Goal: Complete application form: Complete application form

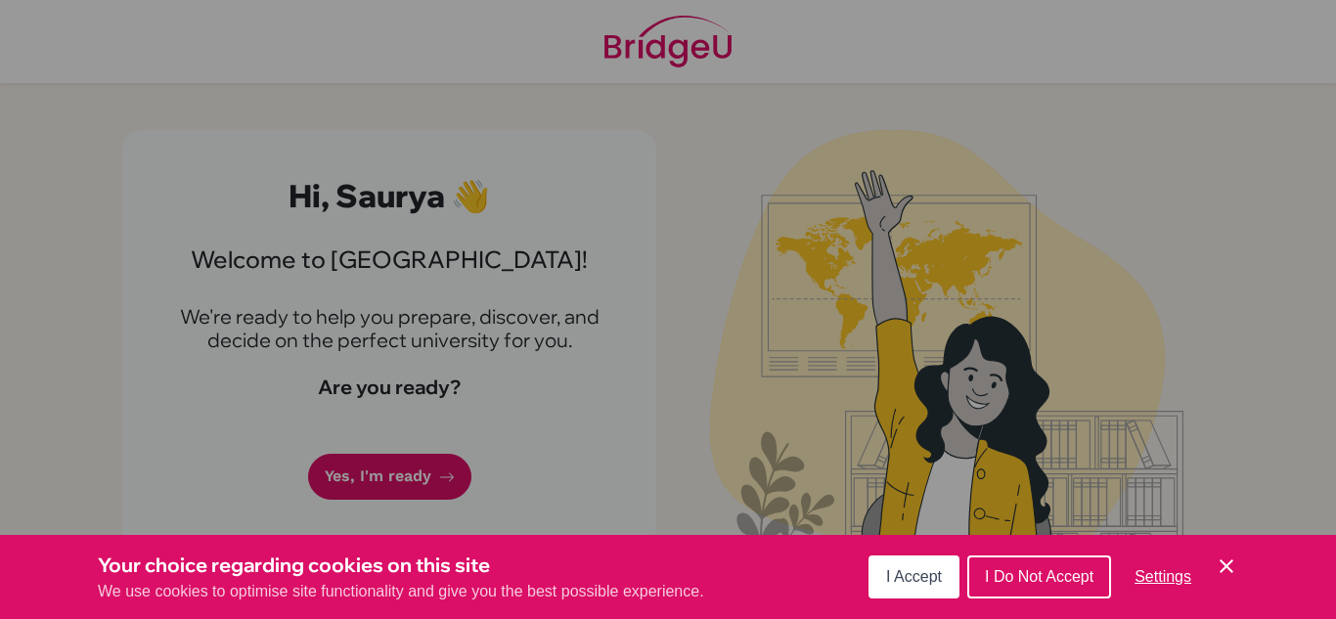
click at [896, 573] on span "I Accept" at bounding box center [914, 576] width 56 height 17
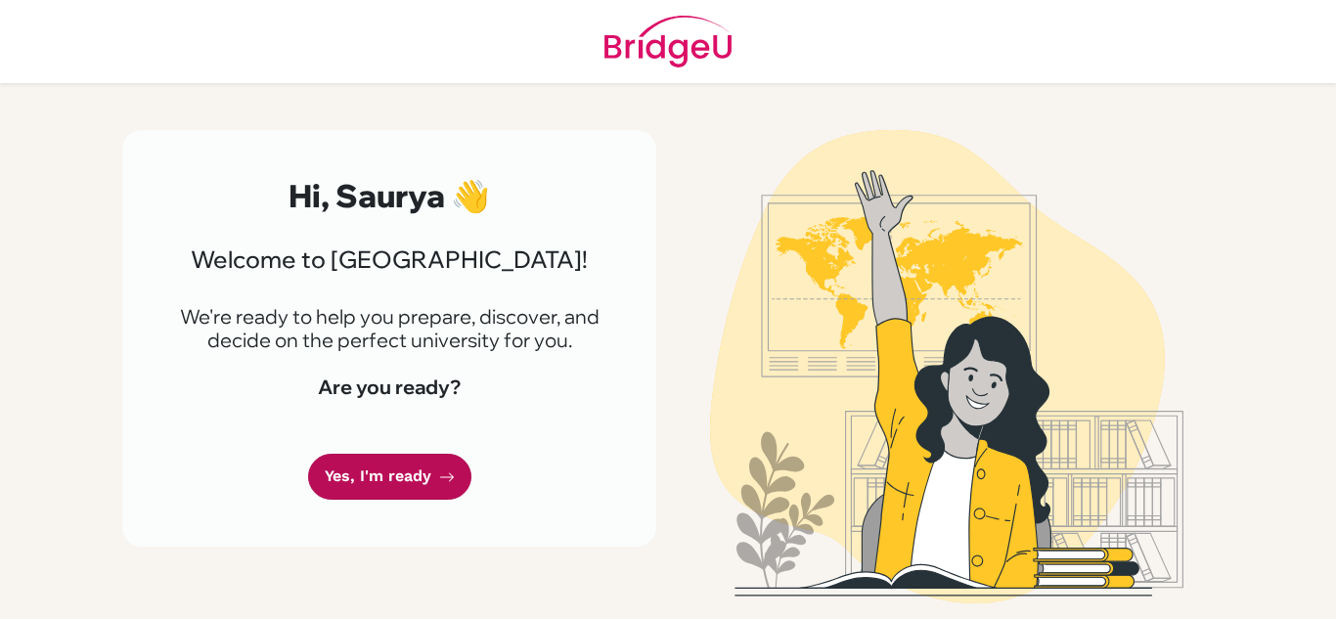
click at [448, 490] on link "Yes, I'm ready" at bounding box center [389, 477] width 163 height 46
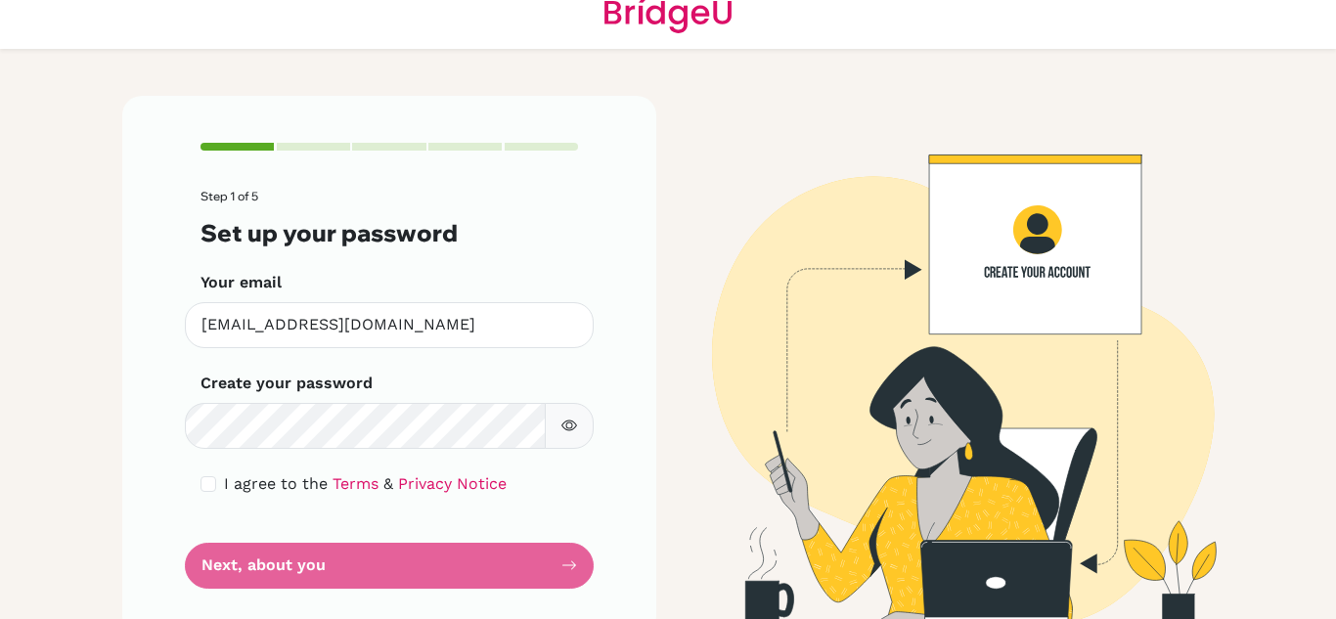
scroll to position [66, 0]
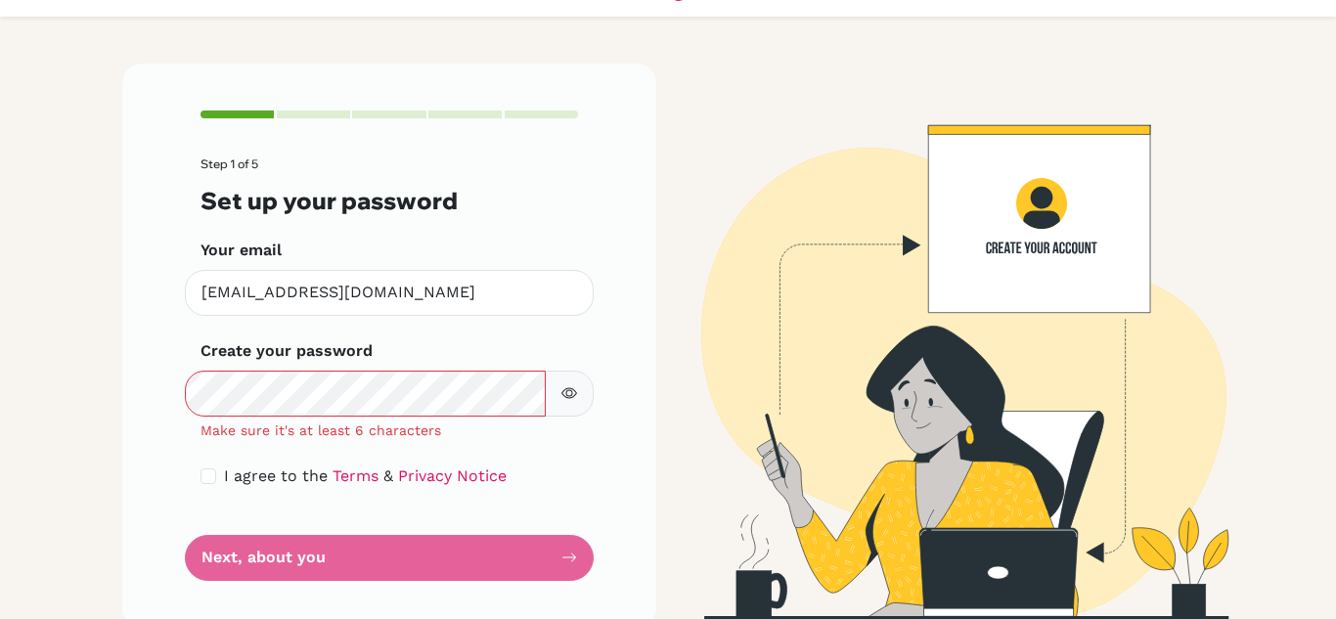
click at [562, 393] on icon "button" at bounding box center [569, 393] width 16 height 16
click at [561, 392] on icon "button" at bounding box center [568, 393] width 14 height 13
click at [563, 401] on icon "button" at bounding box center [569, 393] width 16 height 16
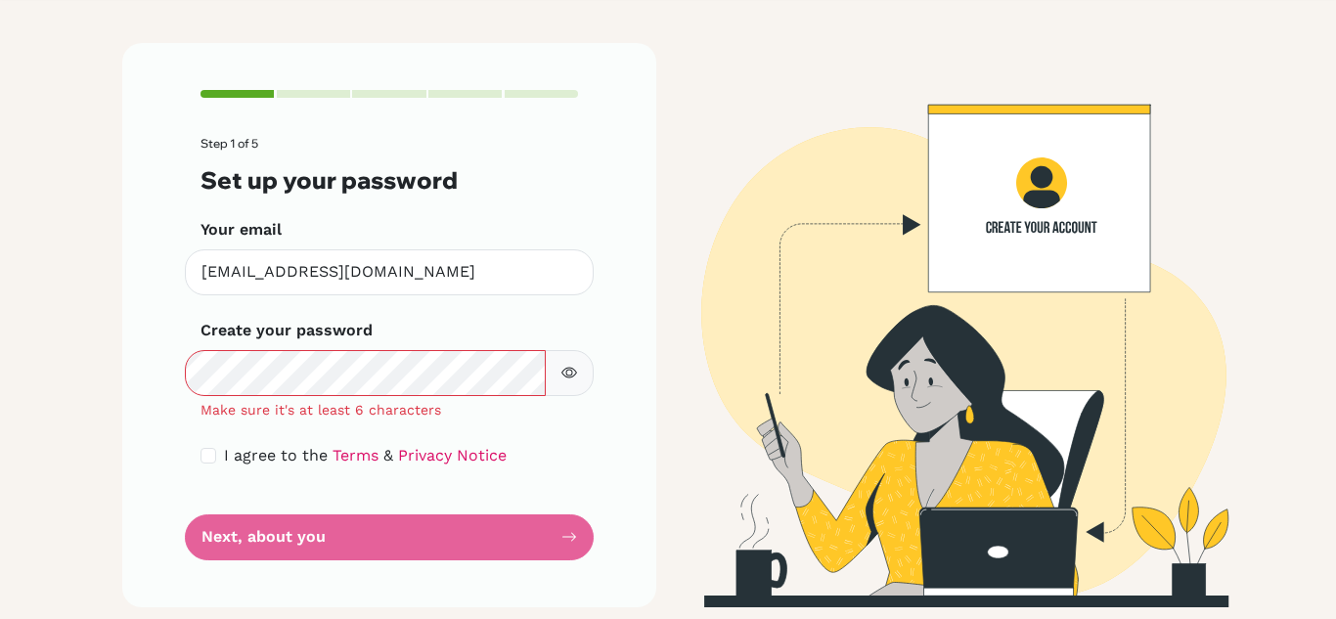
scroll to position [91, 0]
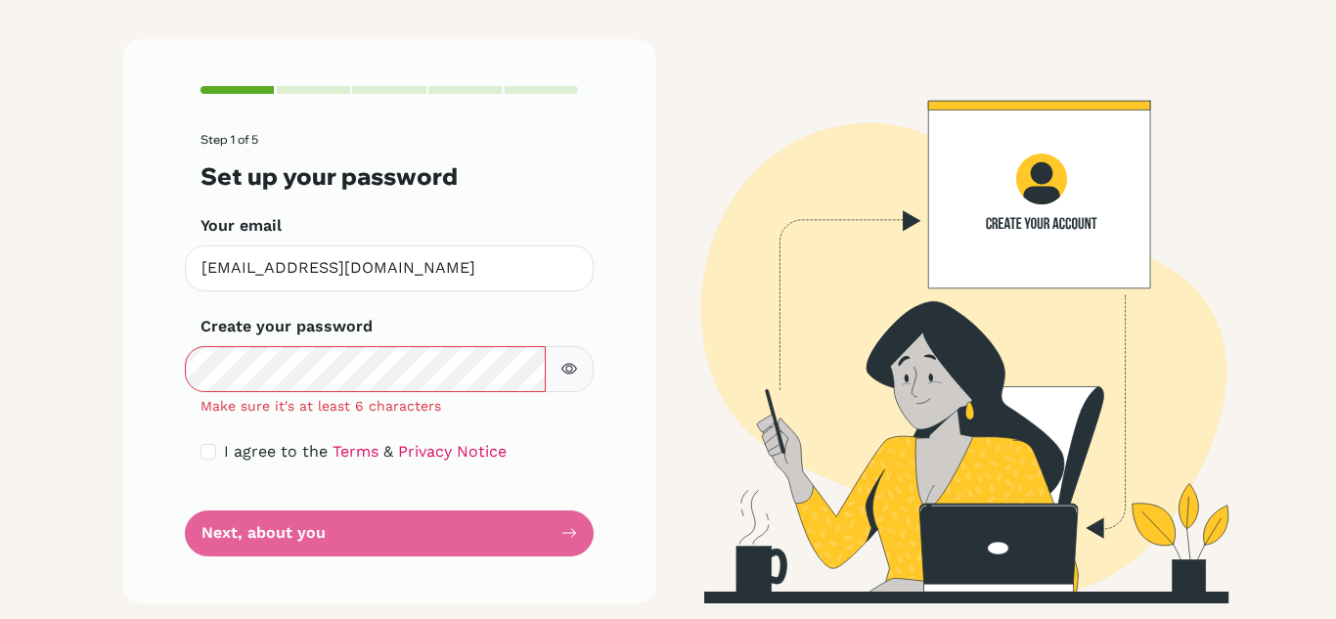
click at [569, 374] on icon "button" at bounding box center [569, 369] width 16 height 16
click at [561, 369] on icon "button" at bounding box center [569, 369] width 16 height 16
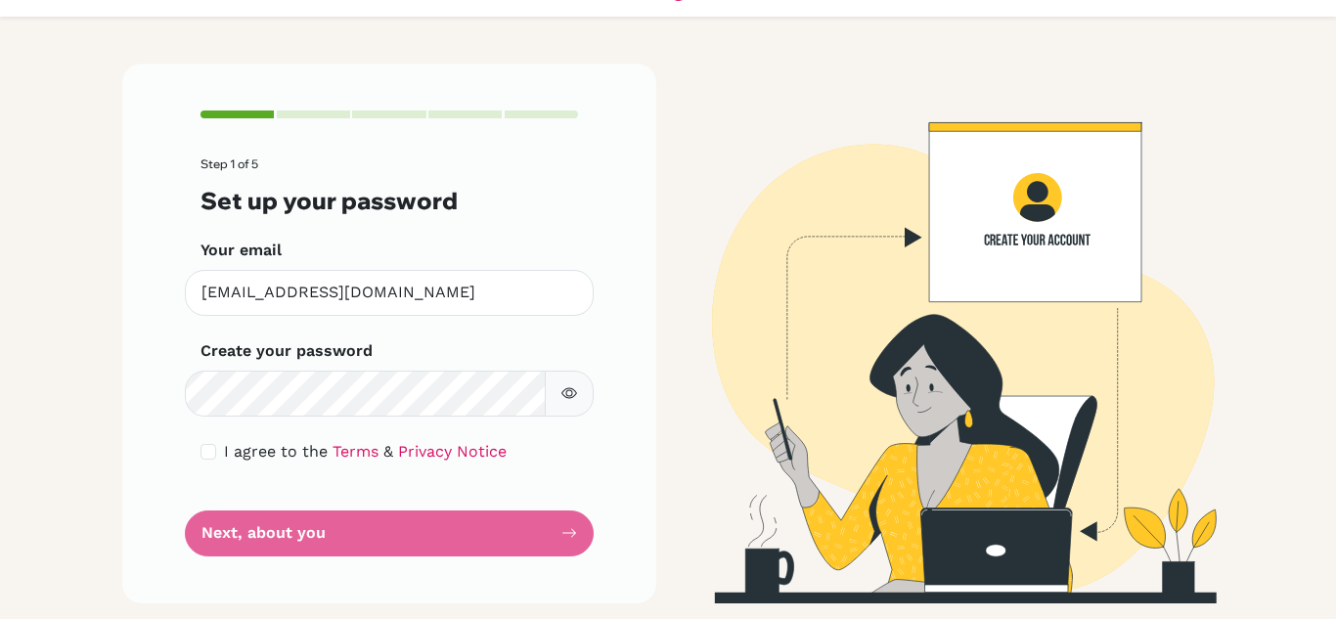
click at [570, 386] on button "button" at bounding box center [569, 394] width 49 height 46
click at [469, 541] on form "Step 1 of 5 Set up your password Your email [EMAIL_ADDRESS][DOMAIN_NAME] Invali…" at bounding box center [388, 356] width 377 height 398
click at [570, 385] on button "button" at bounding box center [569, 394] width 49 height 46
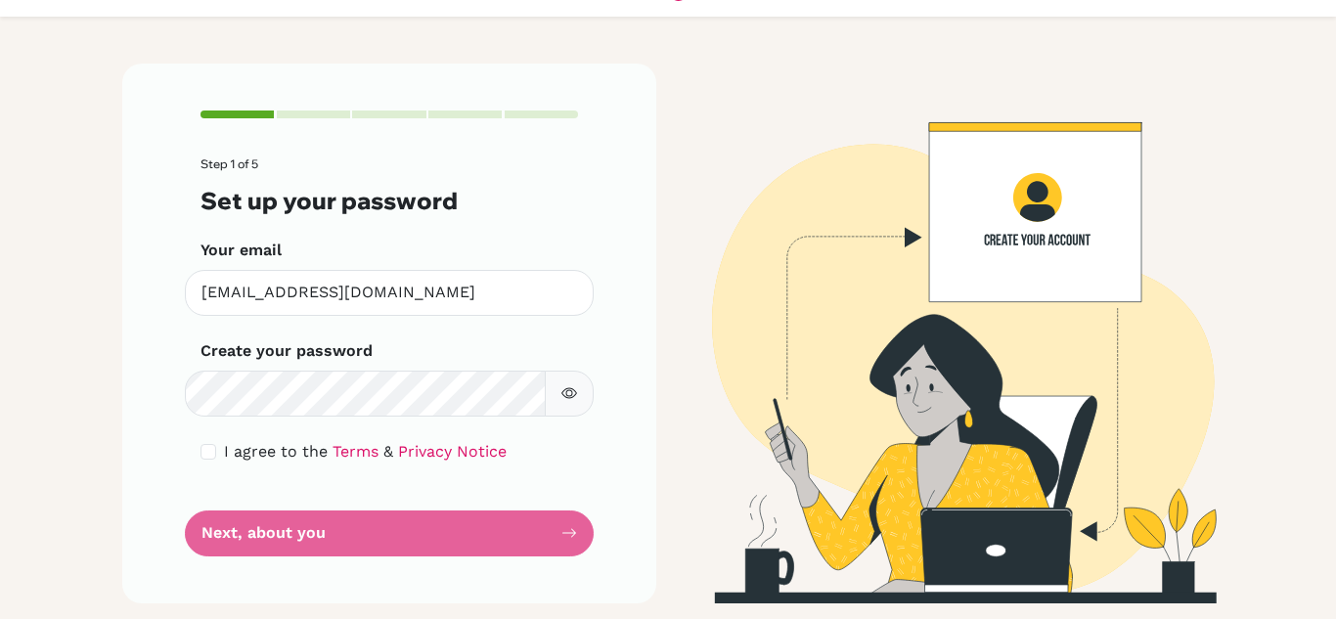
click at [561, 389] on icon "button" at bounding box center [569, 393] width 16 height 16
click at [441, 530] on form "Step 1 of 5 Set up your password Your email [EMAIL_ADDRESS][DOMAIN_NAME] Invali…" at bounding box center [388, 356] width 377 height 398
click at [318, 420] on form "Step 1 of 5 Set up your password Your email [EMAIL_ADDRESS][DOMAIN_NAME] Invali…" at bounding box center [388, 356] width 377 height 398
click at [517, 477] on form "Step 1 of 5 Set up your password Your email [EMAIL_ADDRESS][DOMAIN_NAME] Invali…" at bounding box center [388, 356] width 377 height 398
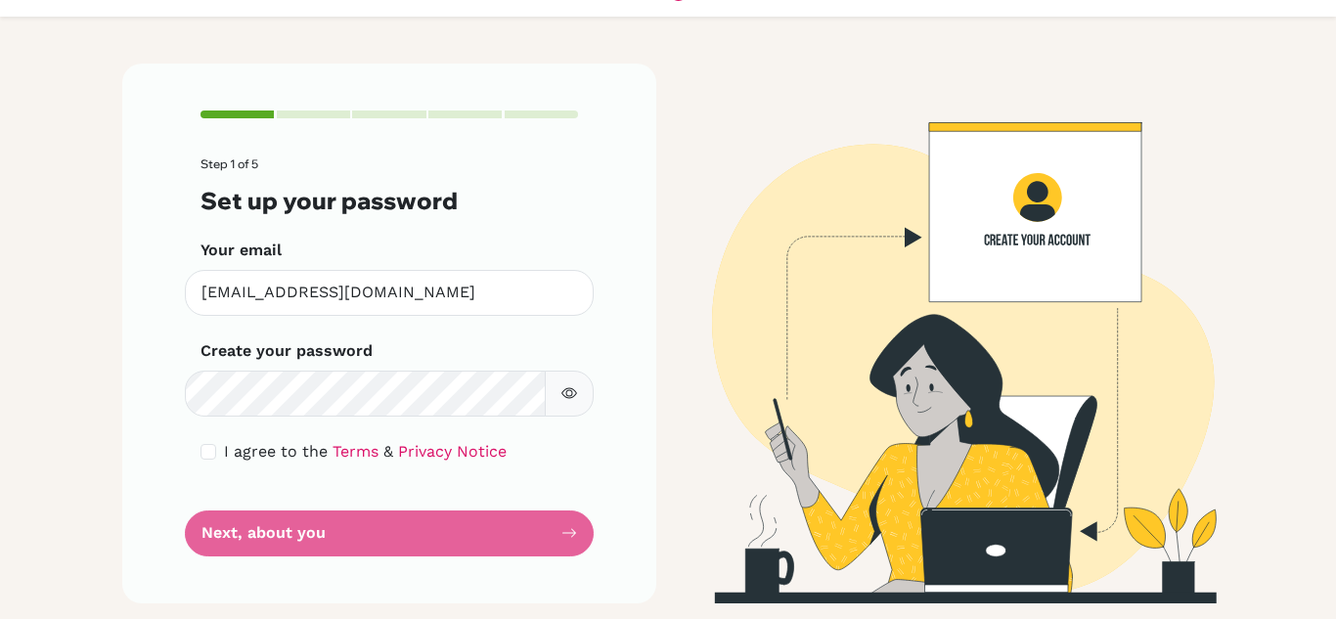
click at [455, 534] on form "Step 1 of 5 Set up your password Your email [EMAIL_ADDRESS][DOMAIN_NAME] Invali…" at bounding box center [388, 356] width 377 height 398
drag, startPoint x: 328, startPoint y: 539, endPoint x: 398, endPoint y: 536, distance: 70.5
click at [374, 536] on form "Step 1 of 5 Set up your password Your email [EMAIL_ADDRESS][DOMAIN_NAME] Invali…" at bounding box center [388, 356] width 377 height 398
click at [561, 526] on form "Step 1 of 5 Set up your password Your email [EMAIL_ADDRESS][DOMAIN_NAME] Invali…" at bounding box center [388, 356] width 377 height 398
click at [562, 535] on form "Step 1 of 5 Set up your password Your email [EMAIL_ADDRESS][DOMAIN_NAME] Invali…" at bounding box center [388, 356] width 377 height 398
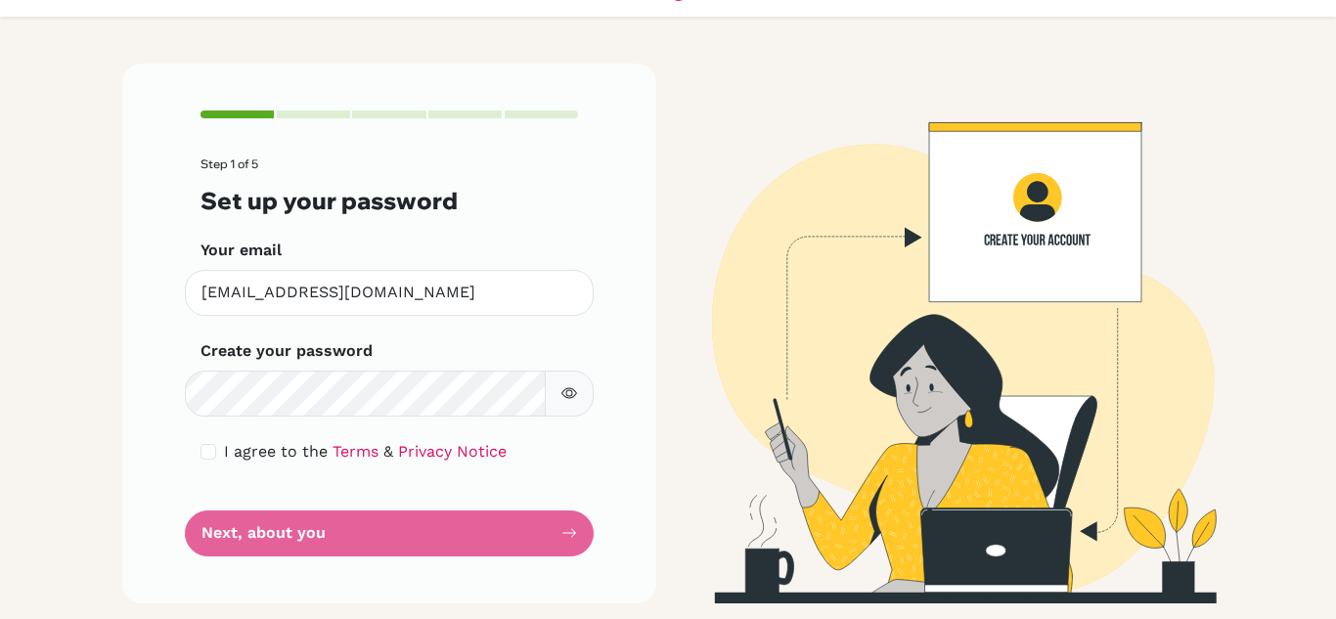
click at [260, 502] on form "Step 1 of 5 Set up your password Your email [EMAIL_ADDRESS][DOMAIN_NAME] Invali…" at bounding box center [388, 356] width 377 height 398
drag, startPoint x: 536, startPoint y: 519, endPoint x: 580, endPoint y: 526, distance: 44.5
click at [540, 519] on form "Step 1 of 5 Set up your password Your email [EMAIL_ADDRESS][DOMAIN_NAME] Invali…" at bounding box center [388, 356] width 377 height 398
click at [580, 526] on div "Step 1 of 5 Set up your password Your email [EMAIL_ADDRESS][DOMAIN_NAME] Invali…" at bounding box center [389, 333] width 534 height 539
click at [573, 530] on div "Step 1 of 5 Set up your password Your email [EMAIL_ADDRESS][DOMAIN_NAME] Invali…" at bounding box center [389, 333] width 534 height 539
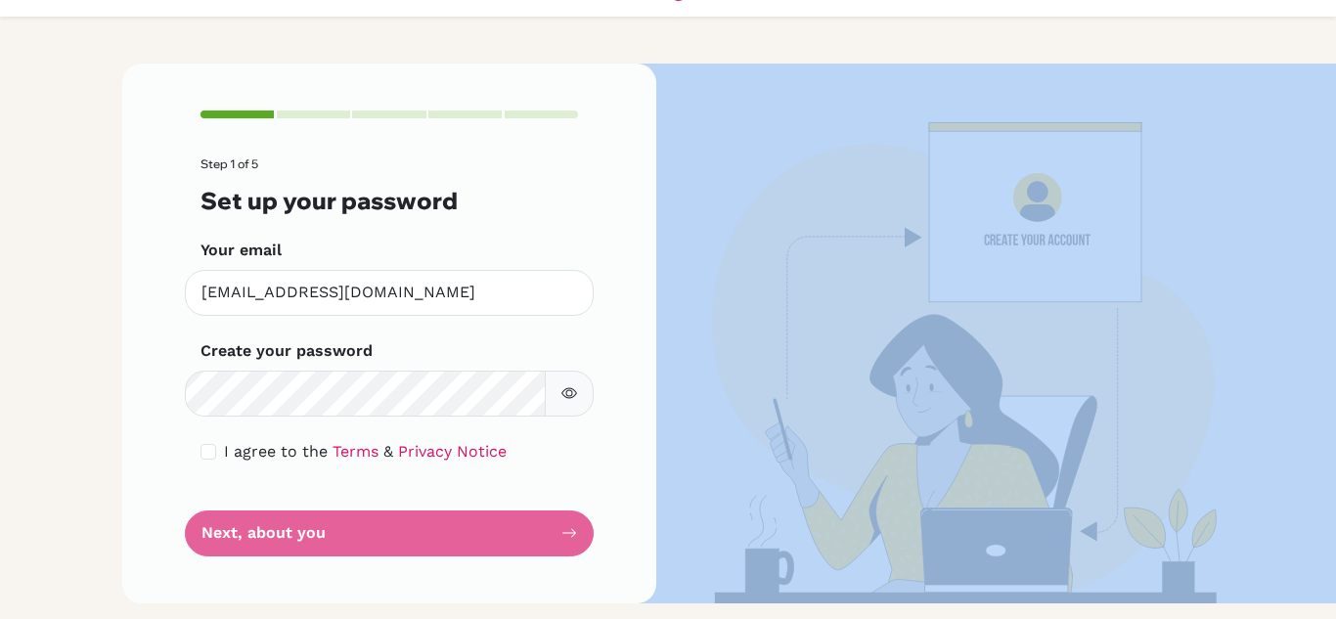
click at [573, 530] on div "Step 1 of 5 Set up your password Your email [EMAIL_ADDRESS][DOMAIN_NAME] Invali…" at bounding box center [389, 333] width 534 height 539
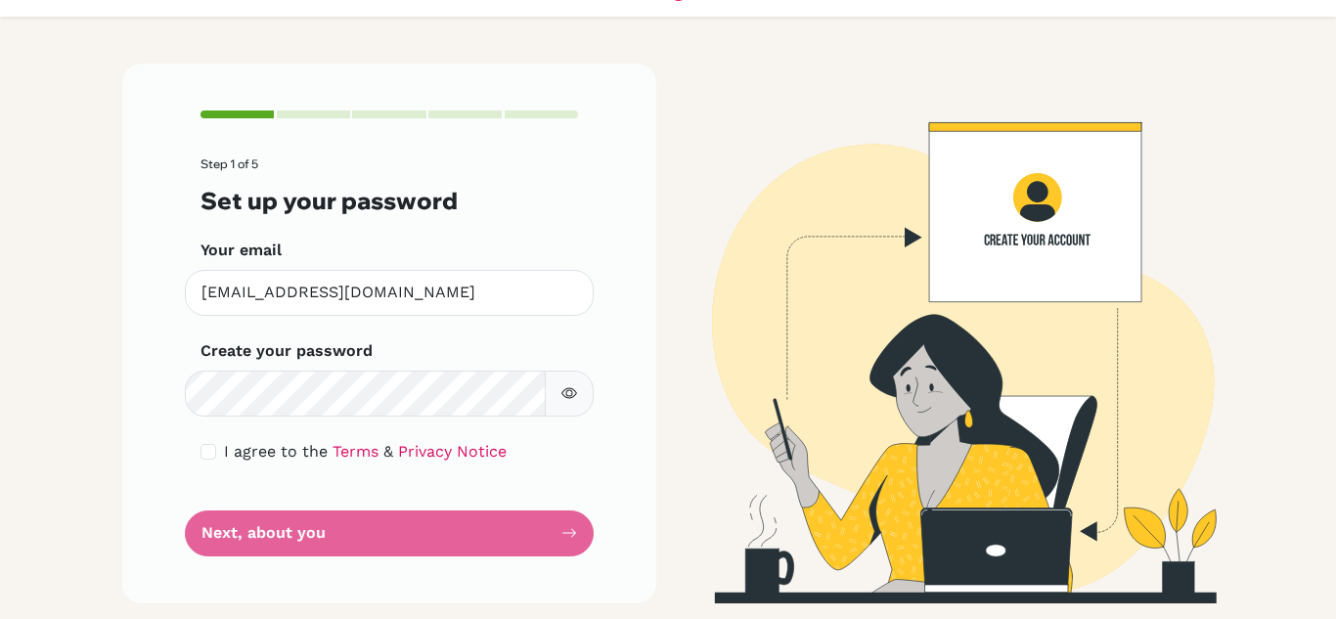
click at [573, 530] on div "Step 1 of 5 Set up your password Your email [EMAIL_ADDRESS][DOMAIN_NAME] Invali…" at bounding box center [389, 333] width 534 height 539
click at [534, 532] on form "Step 1 of 5 Set up your password Your email [EMAIL_ADDRESS][DOMAIN_NAME] Invali…" at bounding box center [388, 356] width 377 height 398
click at [531, 534] on form "Step 1 of 5 Set up your password Your email [EMAIL_ADDRESS][DOMAIN_NAME] Invali…" at bounding box center [388, 356] width 377 height 398
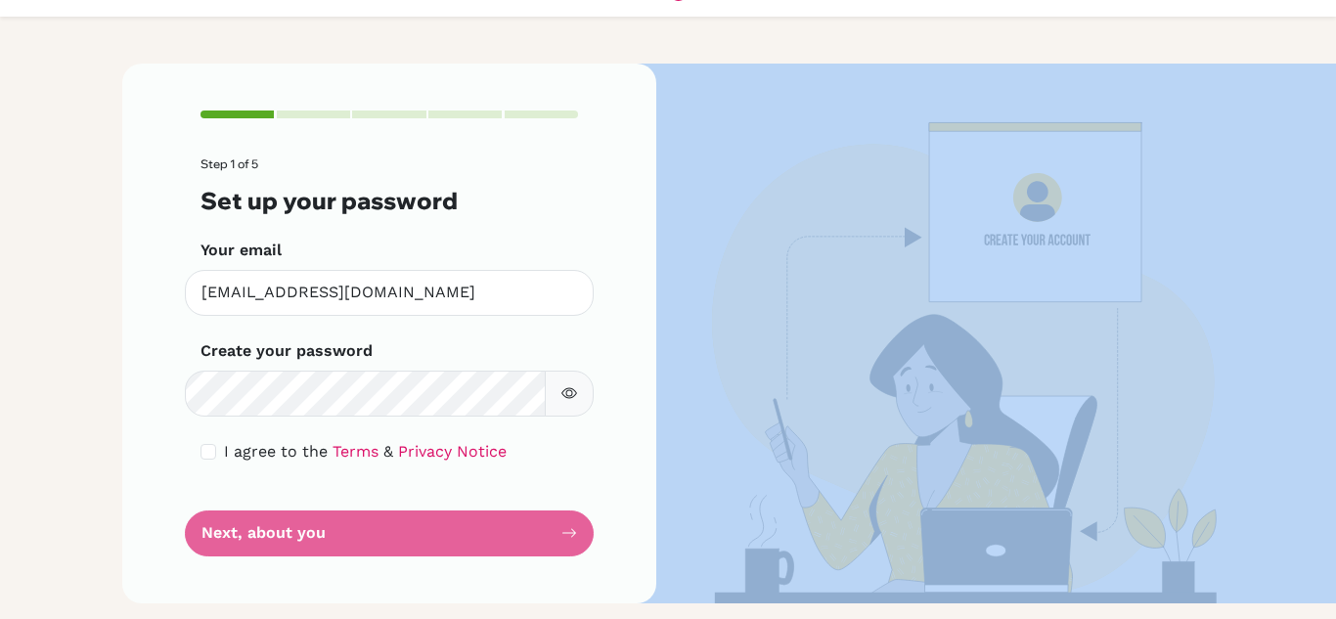
click at [531, 534] on form "Step 1 of 5 Set up your password Your email [EMAIL_ADDRESS][DOMAIN_NAME] Invali…" at bounding box center [388, 356] width 377 height 398
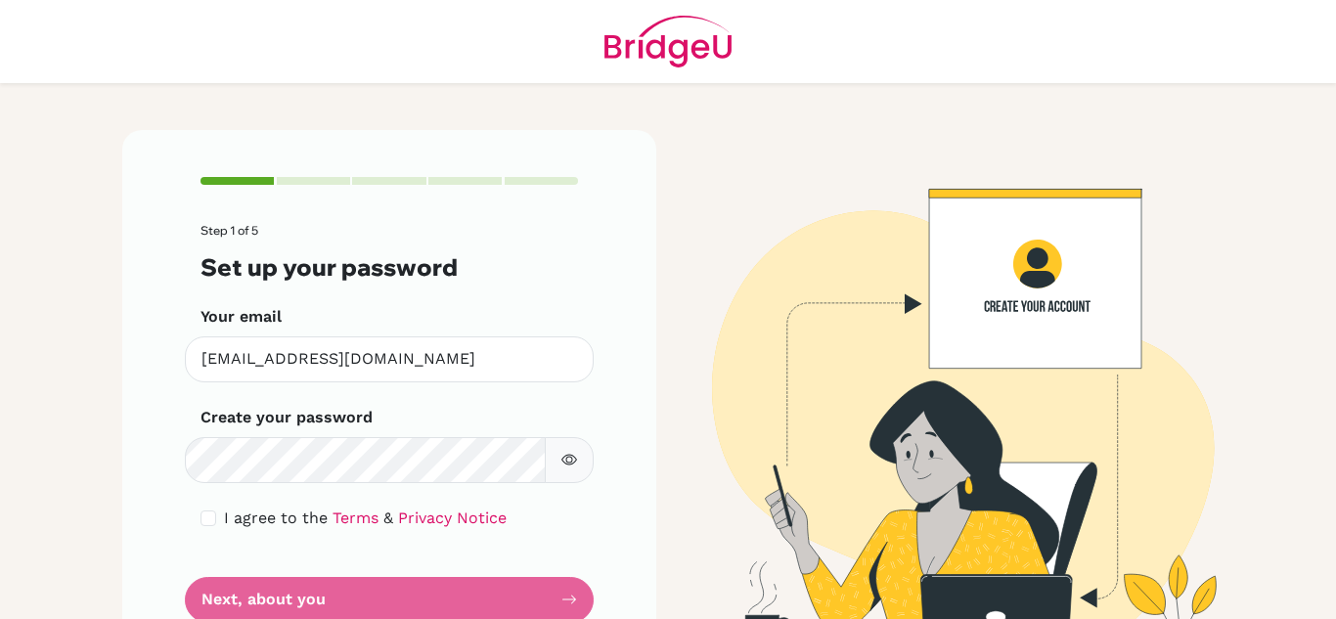
click at [606, 525] on div "Step 1 of 5 Set up your password Your email saurya.13591@gems.edu.np Invalid em…" at bounding box center [389, 399] width 534 height 539
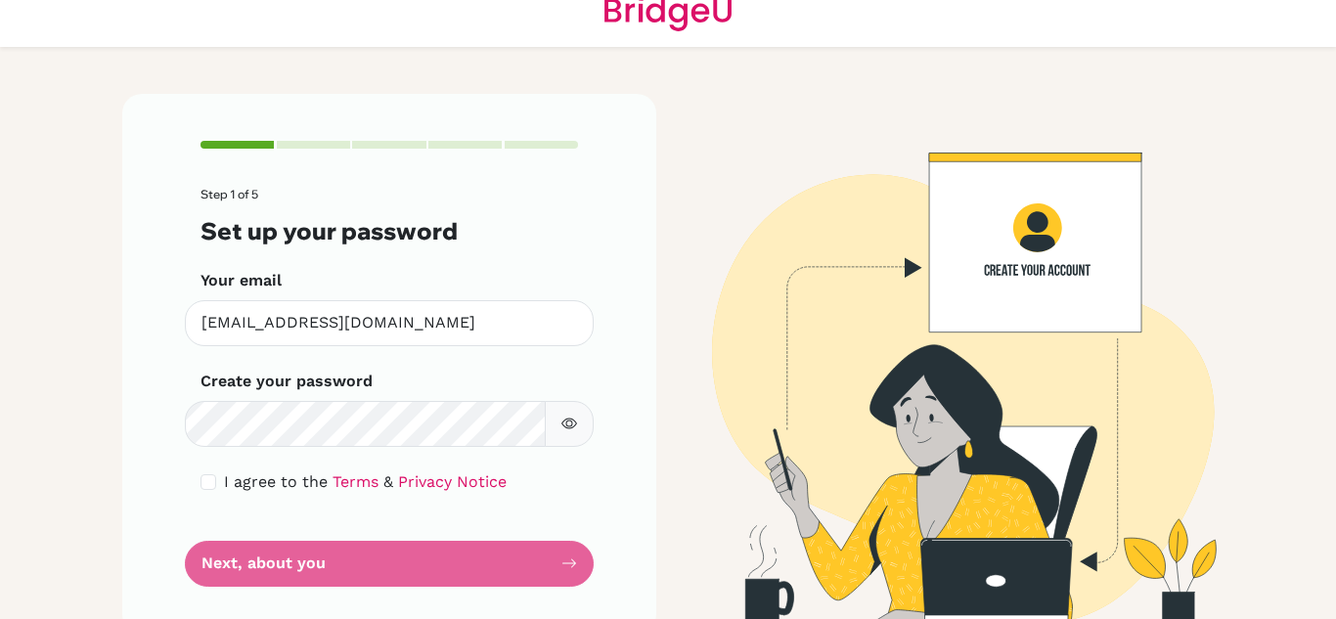
scroll to position [66, 0]
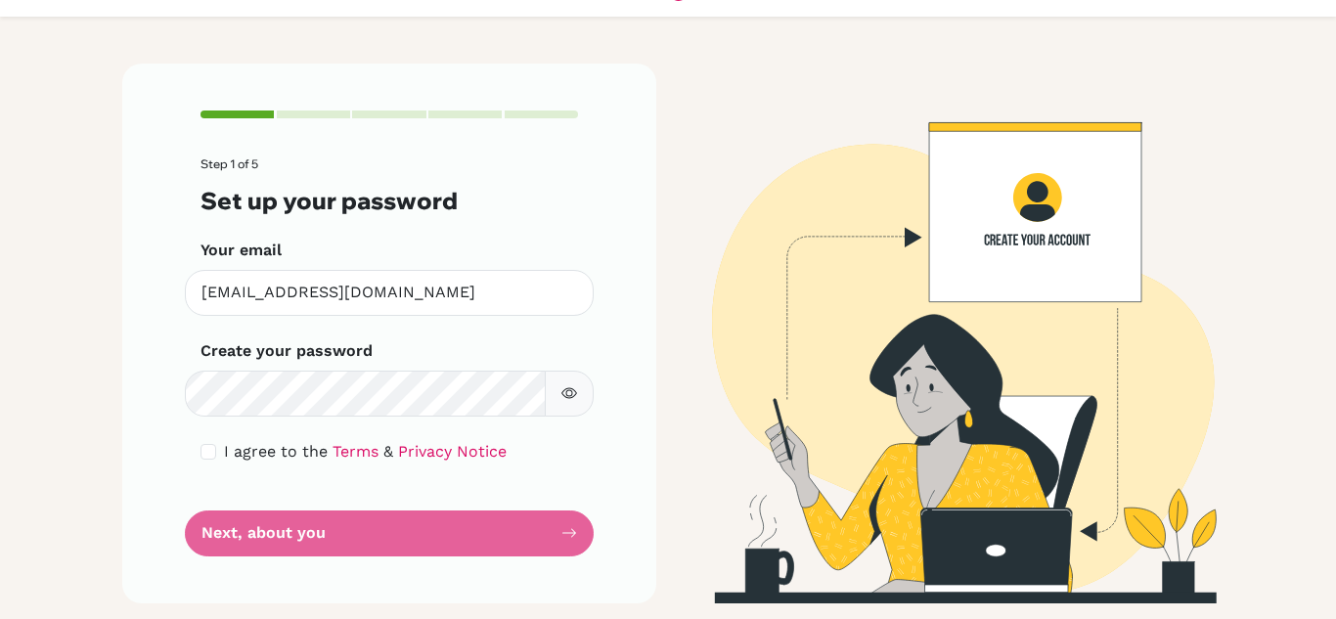
click at [570, 399] on button "button" at bounding box center [569, 394] width 49 height 46
click at [340, 538] on form "Step 1 of 5 Set up your password Your email saurya.13591@gems.edu.np Invalid em…" at bounding box center [388, 356] width 377 height 398
click at [340, 538] on form "Step 1 of 5 Set up your password Your email [EMAIL_ADDRESS][DOMAIN_NAME] Invali…" at bounding box center [388, 356] width 377 height 398
click at [1044, 229] on img at bounding box center [946, 333] width 1115 height 539
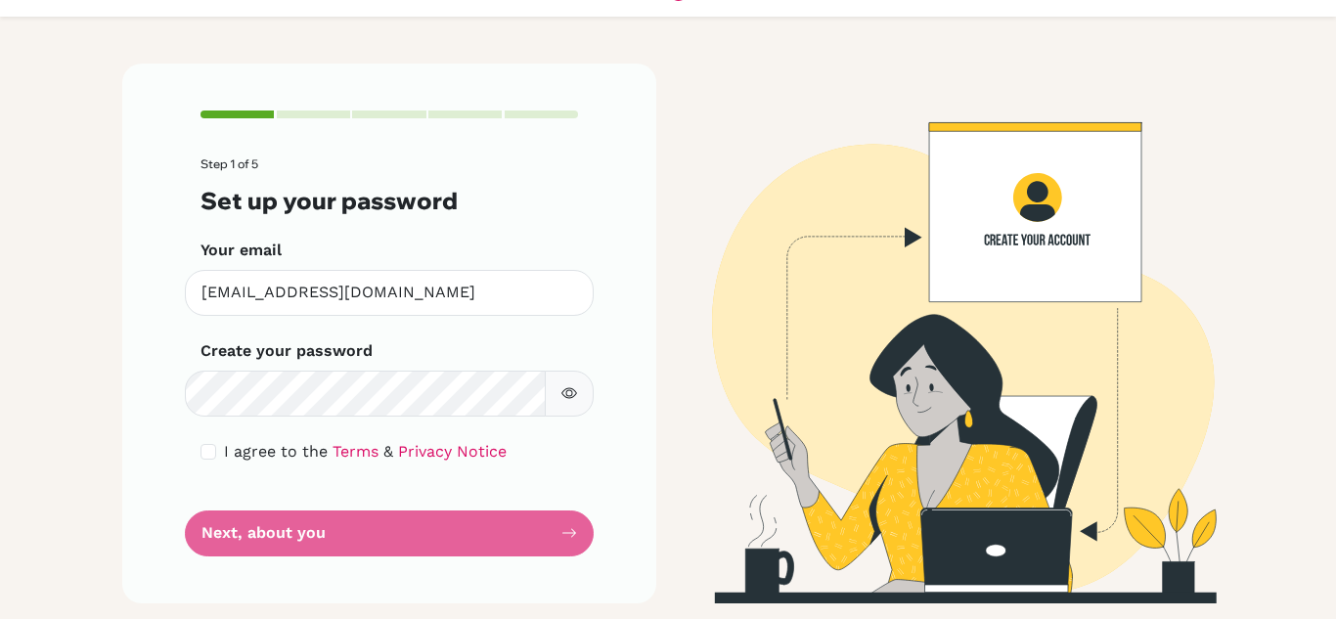
click at [568, 533] on form "Step 1 of 5 Set up your password Your email [EMAIL_ADDRESS][DOMAIN_NAME] Invali…" at bounding box center [388, 356] width 377 height 398
click at [355, 256] on div "Your email saurya.13591@gems.edu.np Invalid email" at bounding box center [388, 277] width 377 height 77
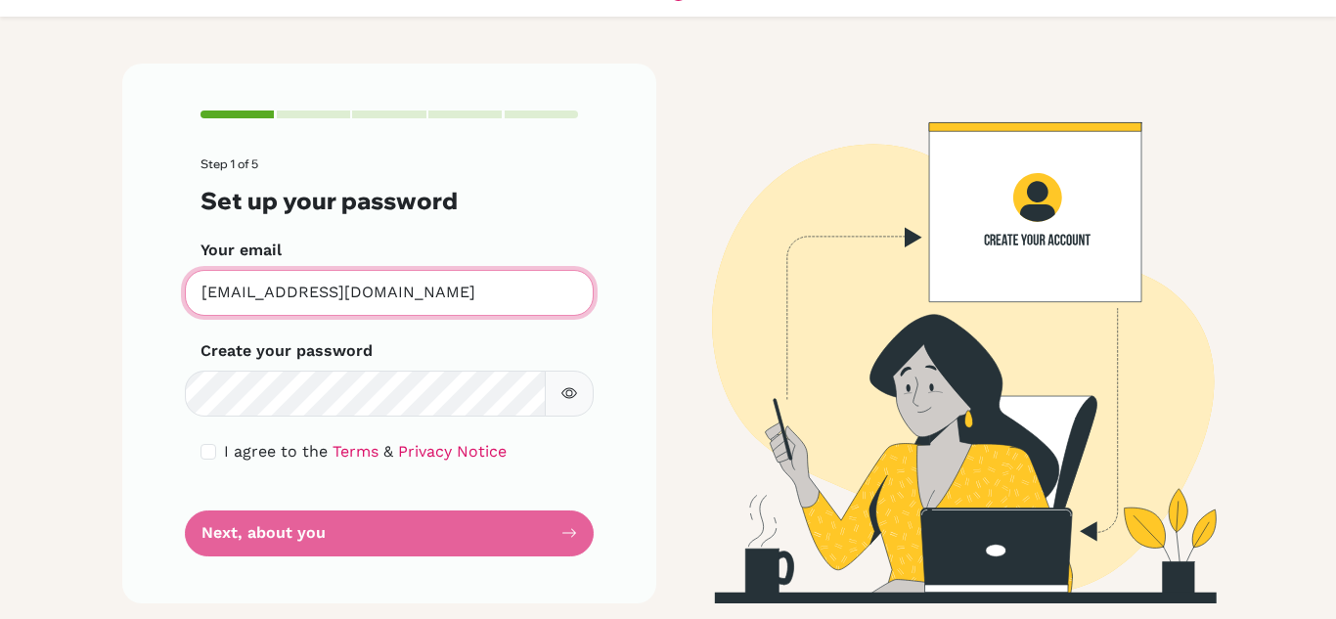
click at [423, 298] on input "[EMAIL_ADDRESS][DOMAIN_NAME]" at bounding box center [389, 293] width 409 height 46
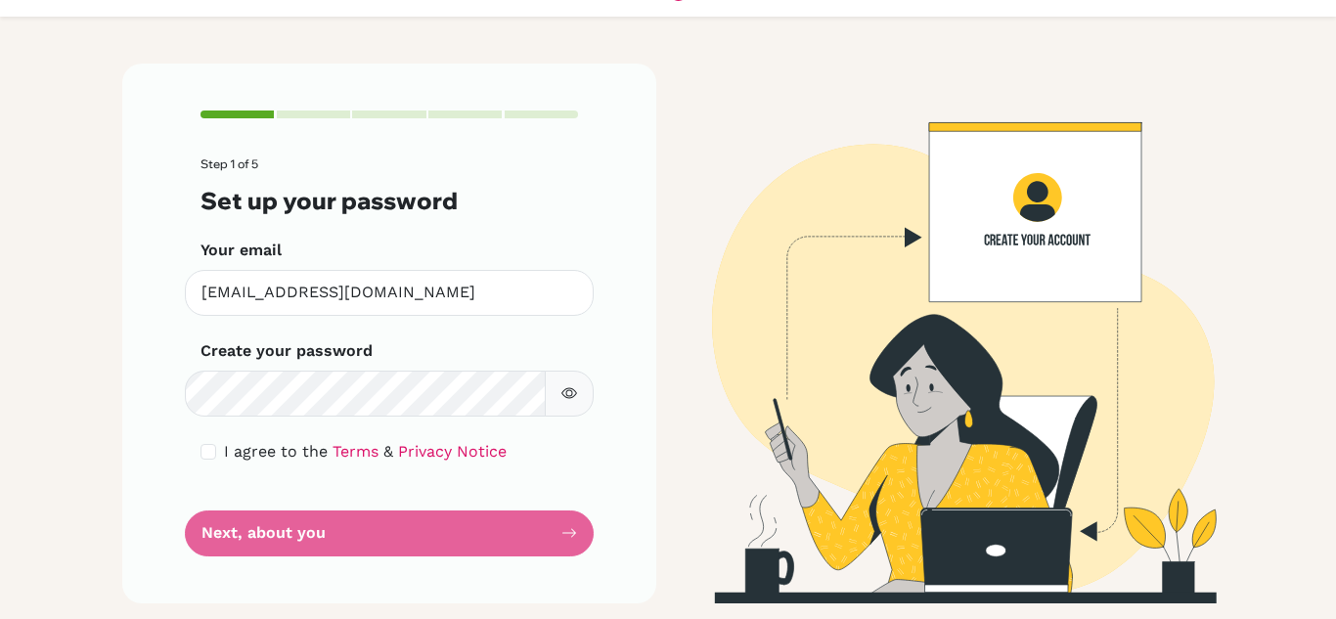
click at [454, 257] on div "Your email saurya.13591@gems.edu.np Invalid email" at bounding box center [388, 277] width 377 height 77
click at [553, 374] on button "button" at bounding box center [569, 394] width 49 height 46
drag, startPoint x: 547, startPoint y: 379, endPoint x: 538, endPoint y: 429, distance: 50.6
click at [551, 393] on button "button" at bounding box center [569, 394] width 49 height 46
click at [464, 523] on form "Step 1 of 5 Set up your password Your email [EMAIL_ADDRESS][DOMAIN_NAME] Invali…" at bounding box center [388, 356] width 377 height 398
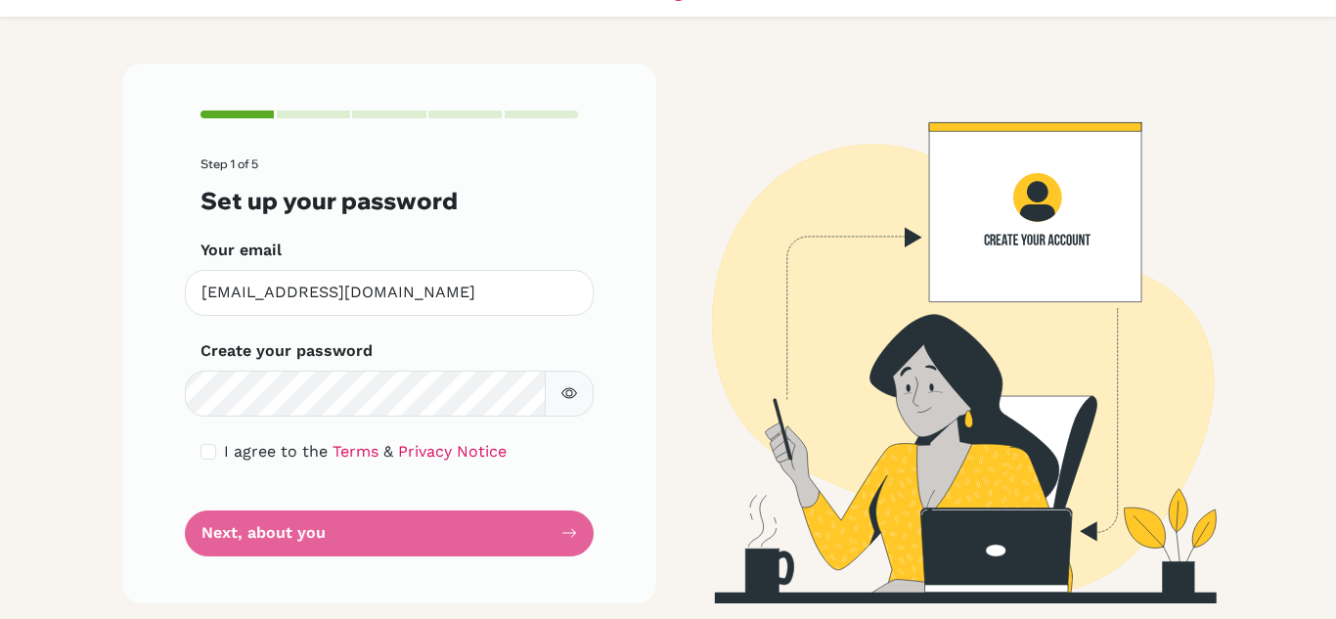
click at [457, 535] on form "Step 1 of 5 Set up your password Your email [EMAIL_ADDRESS][DOMAIN_NAME] Invali…" at bounding box center [388, 356] width 377 height 398
click at [457, 537] on form "Step 1 of 5 Set up your password Your email [EMAIL_ADDRESS][DOMAIN_NAME] Invali…" at bounding box center [388, 356] width 377 height 398
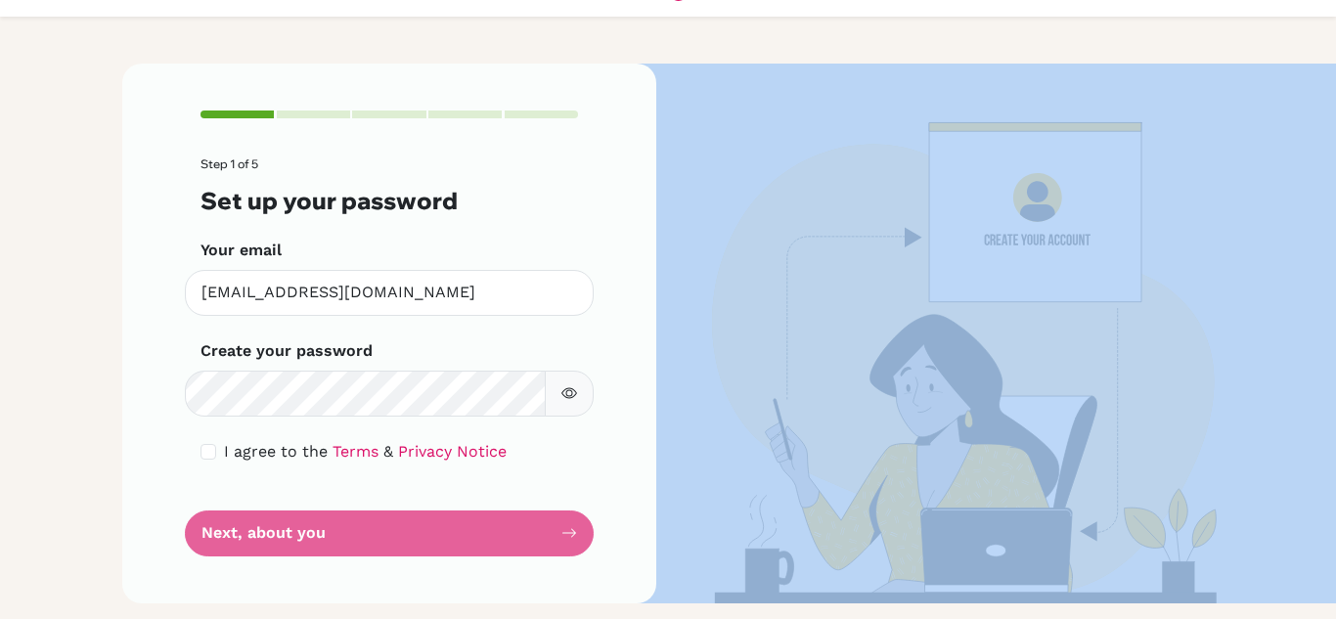
click at [457, 537] on form "Step 1 of 5 Set up your password Your email [EMAIL_ADDRESS][DOMAIN_NAME] Invali…" at bounding box center [388, 356] width 377 height 398
click at [557, 410] on button "button" at bounding box center [569, 394] width 49 height 46
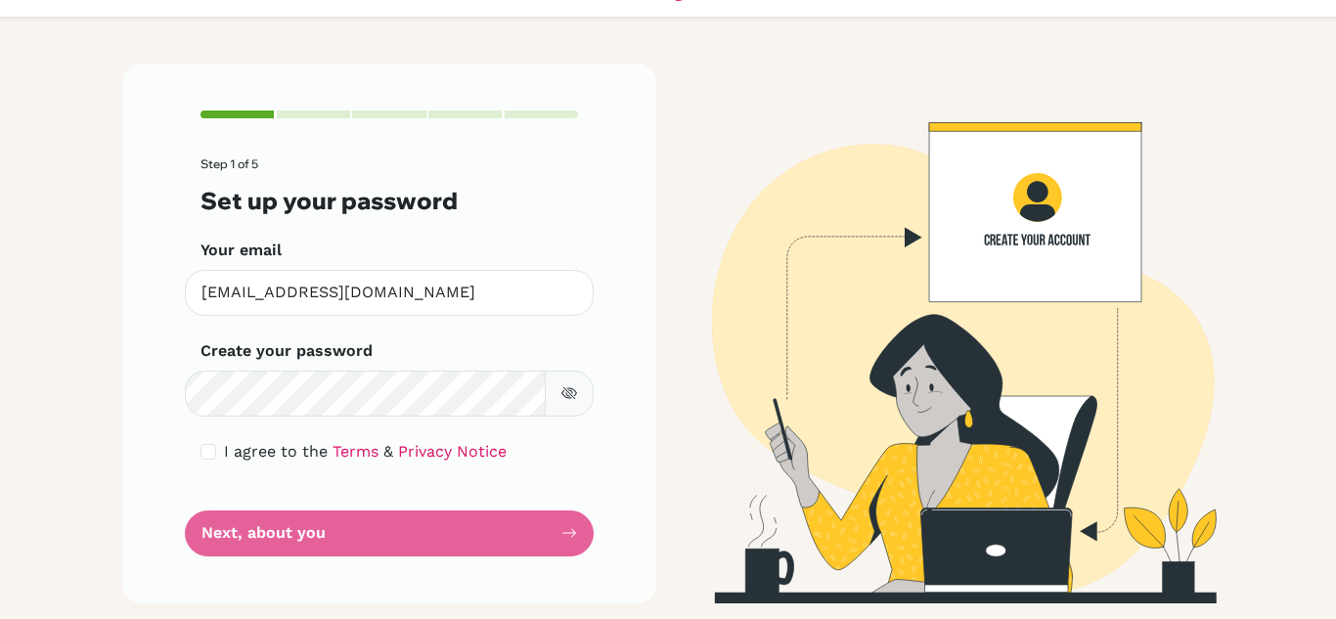
click at [560, 437] on form "Step 1 of 5 Set up your password Your email [EMAIL_ADDRESS][DOMAIN_NAME] Invali…" at bounding box center [388, 356] width 377 height 398
click at [565, 388] on icon "button" at bounding box center [569, 393] width 16 height 16
click at [524, 476] on form "Step 1 of 5 Set up your password Your email [EMAIL_ADDRESS][DOMAIN_NAME] Invali…" at bounding box center [388, 356] width 377 height 398
click at [495, 546] on form "Step 1 of 5 Set up your password Your email [EMAIL_ADDRESS][DOMAIN_NAME] Invali…" at bounding box center [388, 356] width 377 height 398
click at [490, 547] on form "Step 1 of 5 Set up your password Your email [EMAIL_ADDRESS][DOMAIN_NAME] Invali…" at bounding box center [388, 356] width 377 height 398
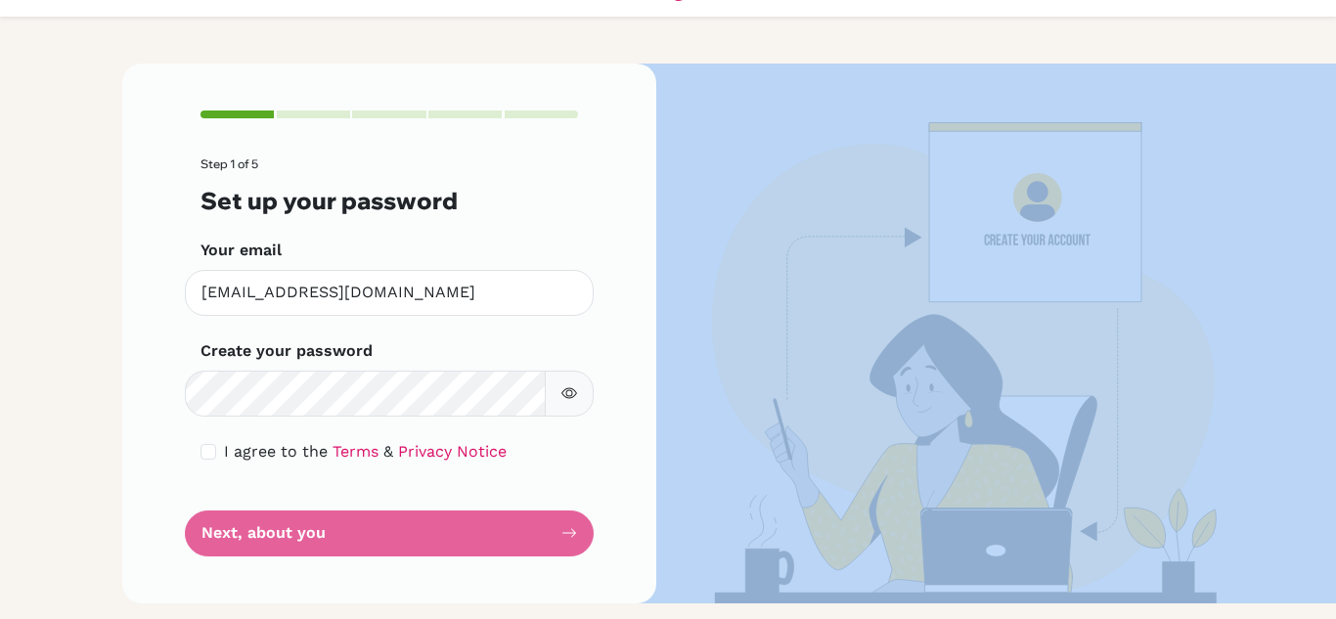
click at [490, 547] on form "Step 1 of 5 Set up your password Your email [EMAIL_ADDRESS][DOMAIN_NAME] Invali…" at bounding box center [388, 356] width 377 height 398
drag, startPoint x: 490, startPoint y: 547, endPoint x: 553, endPoint y: 456, distance: 110.9
click at [501, 528] on form "Step 1 of 5 Set up your password Your email [EMAIL_ADDRESS][DOMAIN_NAME] Invali…" at bounding box center [388, 356] width 377 height 398
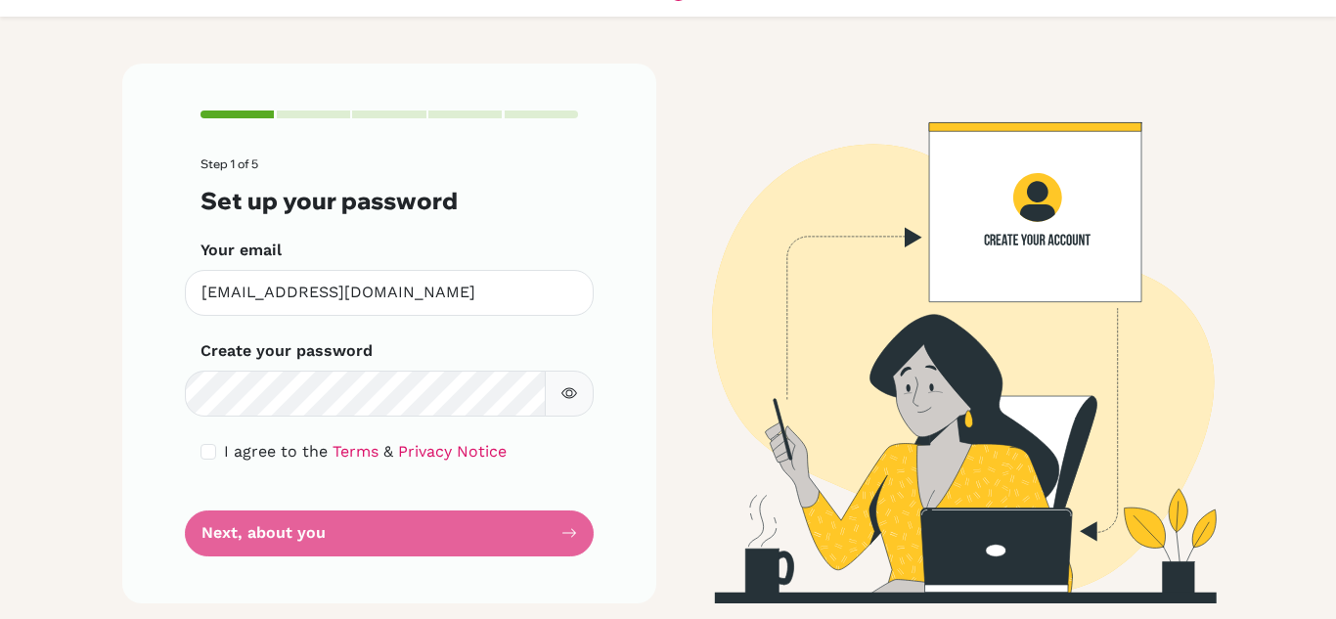
click at [553, 455] on div "I agree to the Terms & Privacy Notice" at bounding box center [388, 451] width 377 height 23
click at [548, 539] on form "Step 1 of 5 Set up your password Your email [EMAIL_ADDRESS][DOMAIN_NAME] Invali…" at bounding box center [388, 356] width 377 height 398
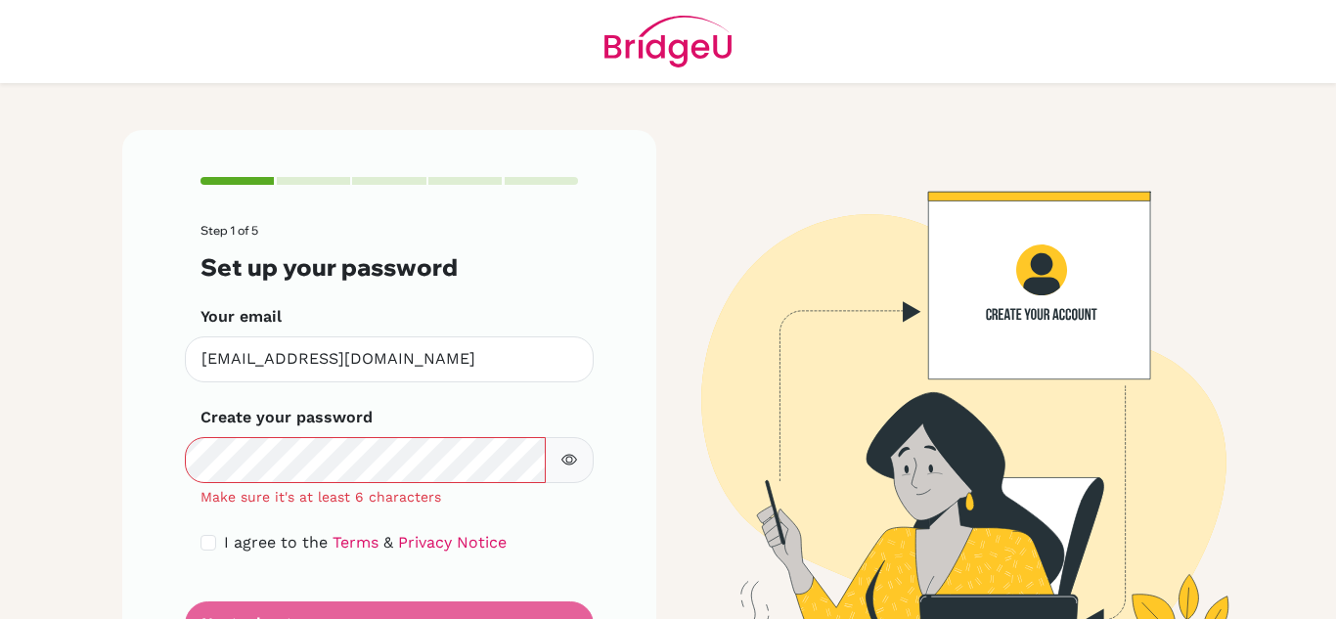
click at [572, 457] on button "button" at bounding box center [569, 460] width 49 height 46
drag, startPoint x: 573, startPoint y: 458, endPoint x: 565, endPoint y: 464, distance: 10.4
click at [571, 462] on button "button" at bounding box center [569, 460] width 49 height 46
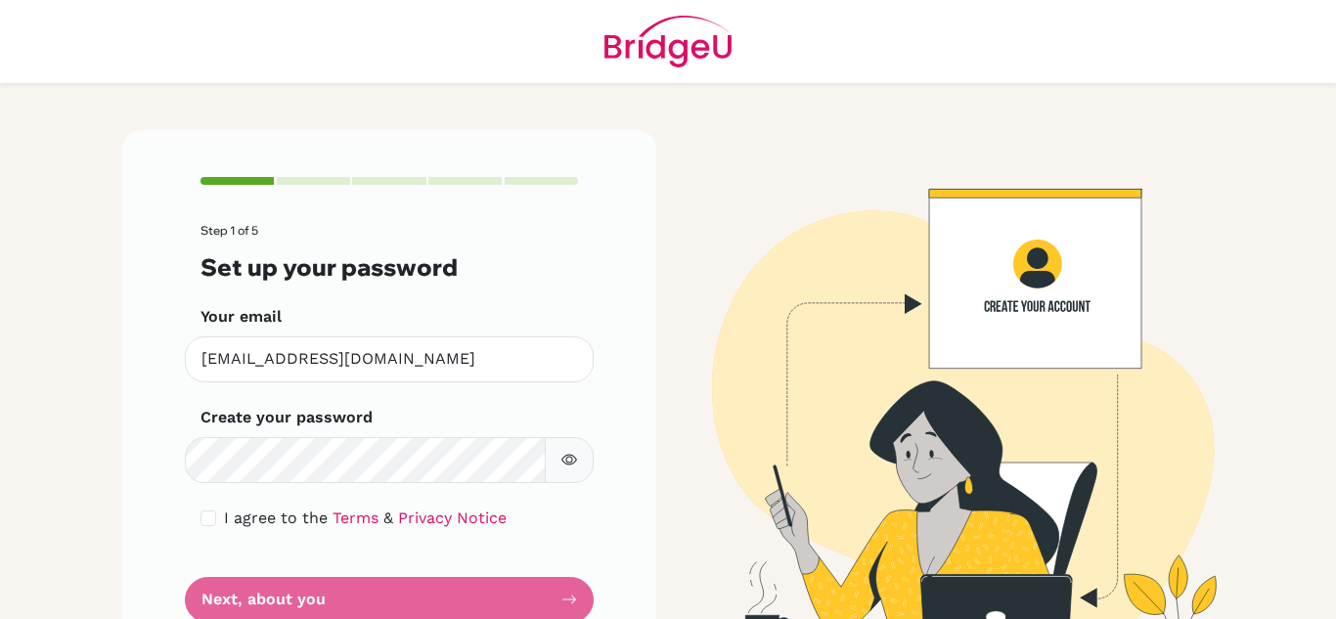
click at [132, 305] on div "Step 1 of 5 Set up your password Your email [EMAIL_ADDRESS][DOMAIN_NAME] Invali…" at bounding box center [389, 399] width 534 height 539
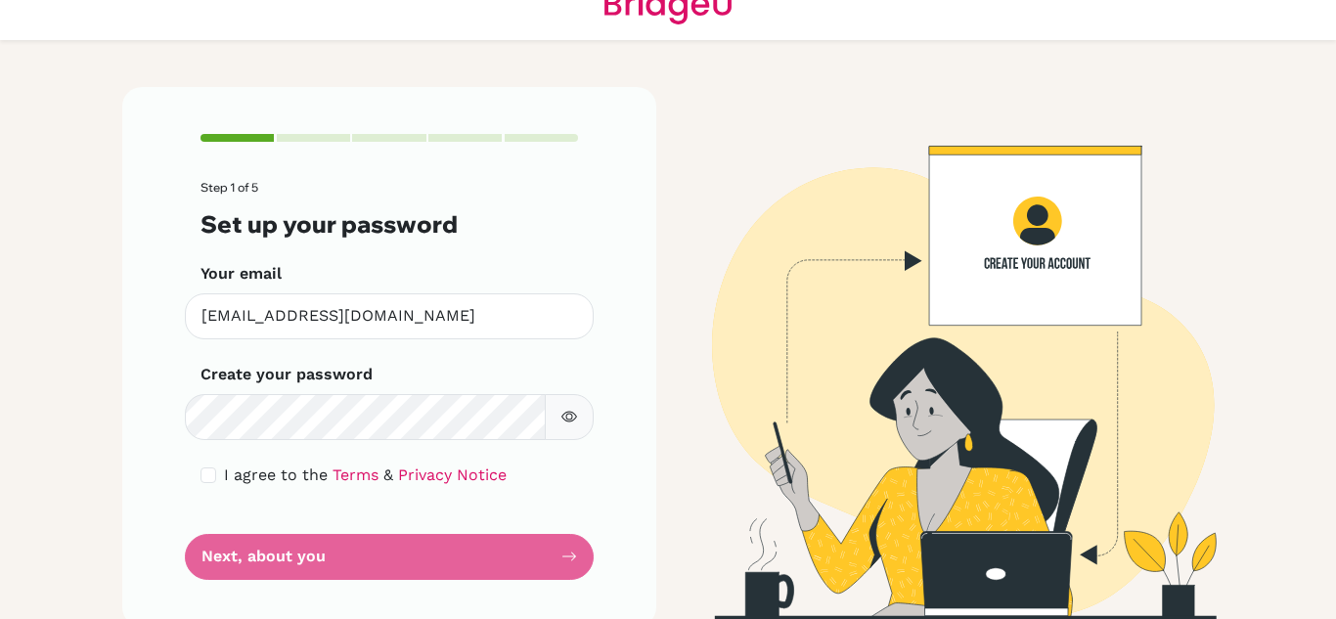
scroll to position [66, 0]
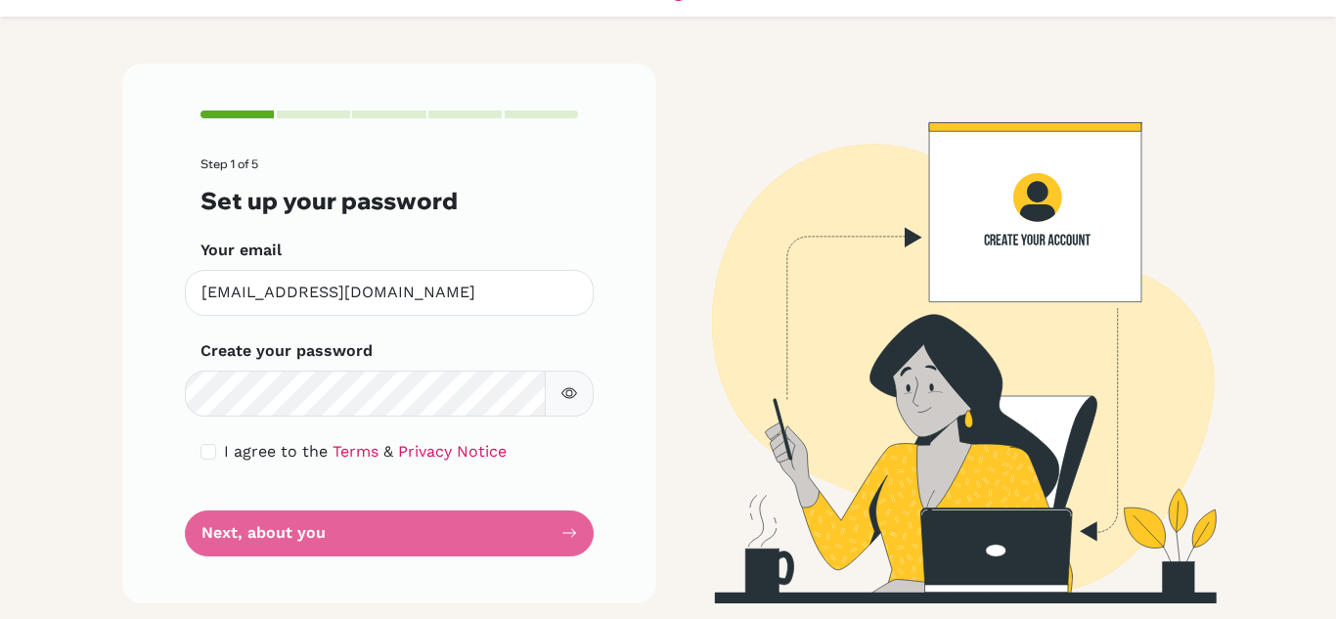
click at [360, 541] on form "Step 1 of 5 Set up your password Your email [EMAIL_ADDRESS][DOMAIN_NAME] Invali…" at bounding box center [388, 356] width 377 height 398
click at [457, 524] on form "Step 1 of 5 Set up your password Your email [EMAIL_ADDRESS][DOMAIN_NAME] Invali…" at bounding box center [388, 356] width 377 height 398
drag, startPoint x: 550, startPoint y: 560, endPoint x: 558, endPoint y: 543, distance: 19.3
click at [553, 553] on div "Step 1 of 5 Set up your password Your email [EMAIL_ADDRESS][DOMAIN_NAME] Invali…" at bounding box center [389, 333] width 534 height 539
click at [571, 523] on div "Step 1 of 5 Set up your password Your email [EMAIL_ADDRESS][DOMAIN_NAME] Invali…" at bounding box center [389, 333] width 534 height 539
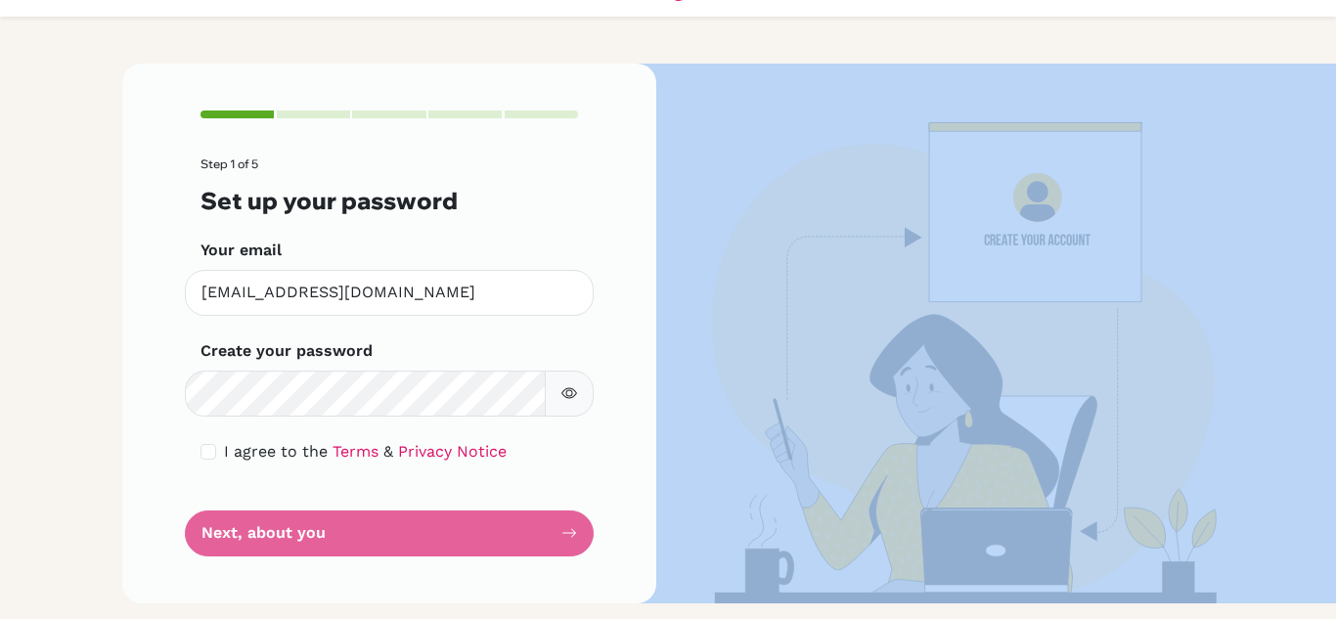
click at [571, 523] on div "Step 1 of 5 Set up your password Your email [EMAIL_ADDRESS][DOMAIN_NAME] Invali…" at bounding box center [389, 333] width 534 height 539
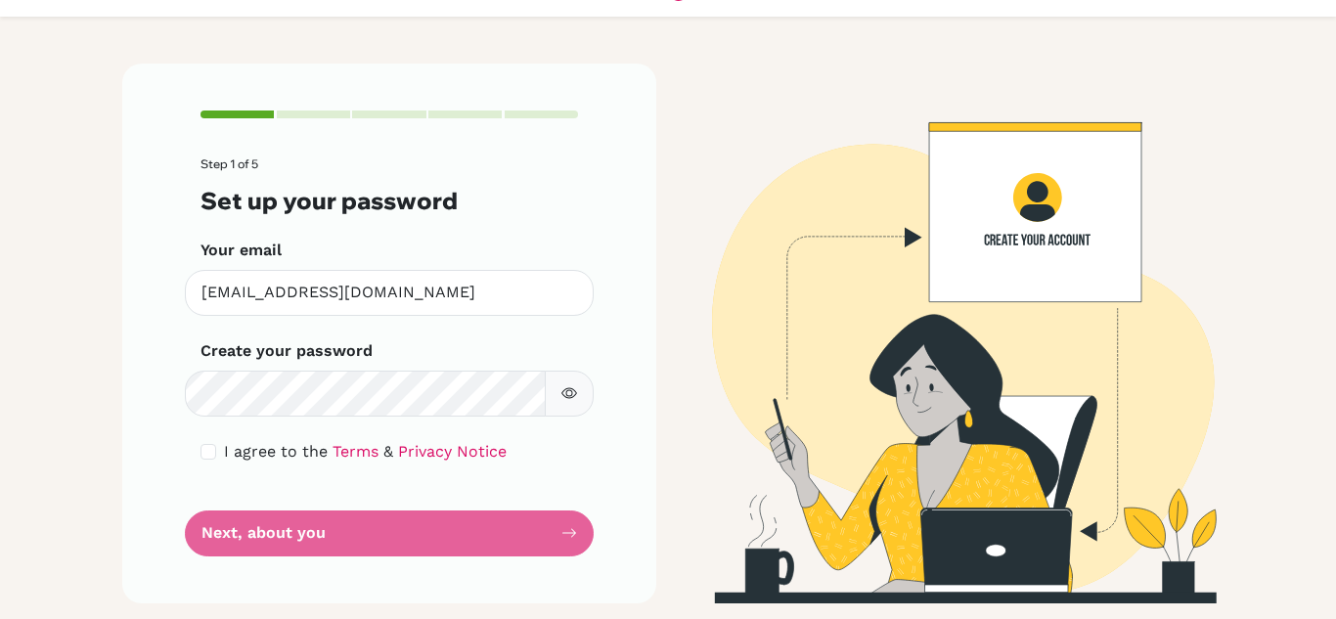
click at [578, 484] on div "Step 1 of 5 Set up your password Your email [EMAIL_ADDRESS][DOMAIN_NAME] Invali…" at bounding box center [389, 333] width 534 height 539
click at [545, 392] on button "button" at bounding box center [569, 394] width 49 height 46
click at [548, 392] on button "button" at bounding box center [569, 394] width 49 height 46
click at [372, 547] on form "Step 1 of 5 Set up your password Your email [EMAIL_ADDRESS][DOMAIN_NAME] Invali…" at bounding box center [388, 356] width 377 height 398
click at [372, 541] on form "Step 1 of 5 Set up your password Your email [EMAIL_ADDRESS][DOMAIN_NAME] Invali…" at bounding box center [388, 356] width 377 height 398
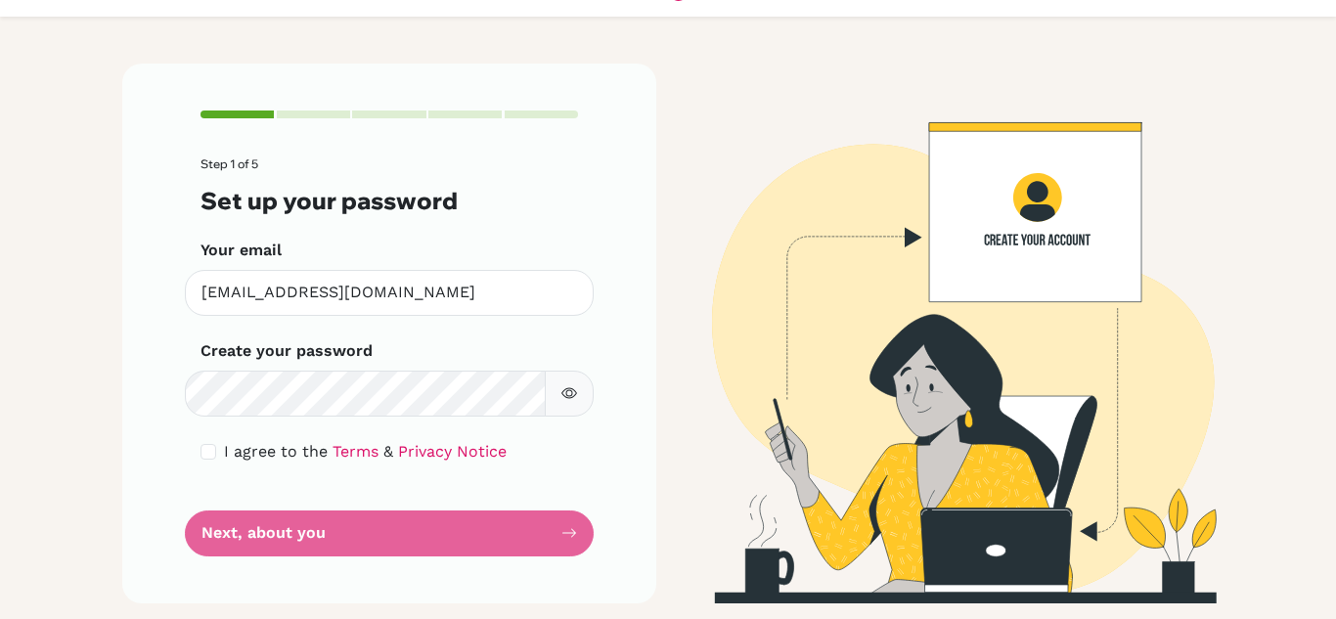
click at [372, 541] on form "Step 1 of 5 Set up your password Your email [EMAIL_ADDRESS][DOMAIN_NAME] Invali…" at bounding box center [388, 356] width 377 height 398
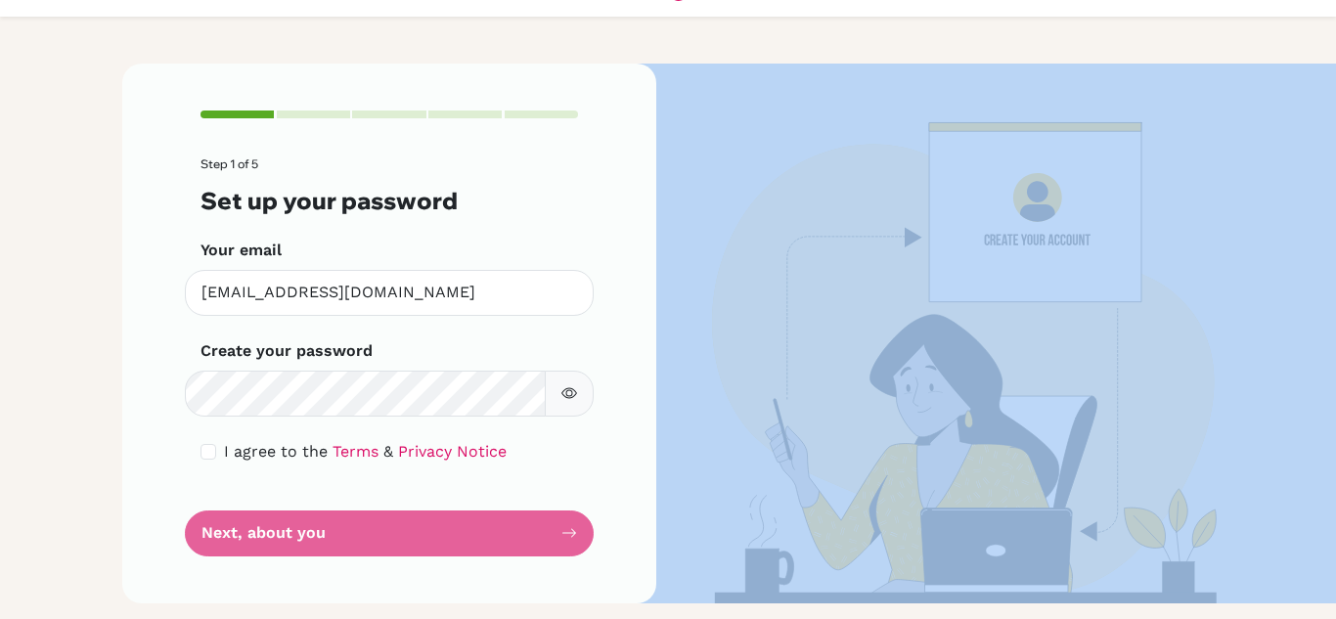
click at [372, 541] on form "Step 1 of 5 Set up your password Your email [EMAIL_ADDRESS][DOMAIN_NAME] Invali…" at bounding box center [388, 356] width 377 height 398
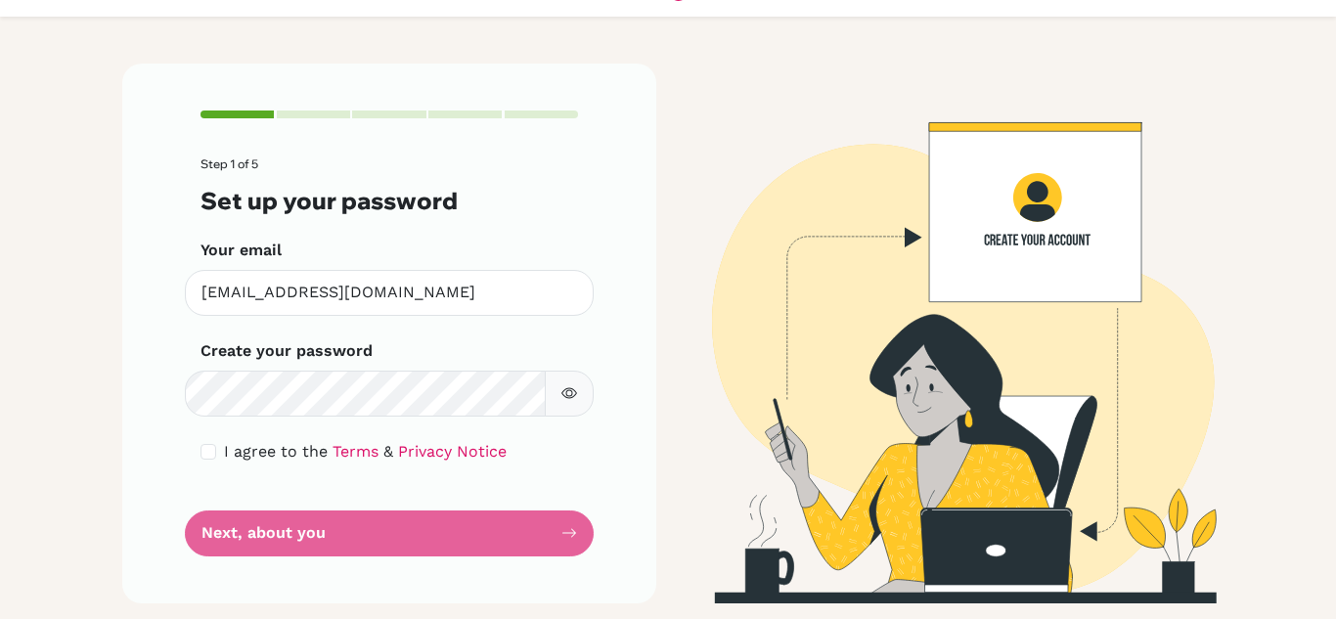
click at [372, 541] on form "Step 1 of 5 Set up your password Your email [EMAIL_ADDRESS][DOMAIN_NAME] Invali…" at bounding box center [388, 356] width 377 height 398
click at [304, 520] on form "Step 1 of 5 Set up your password Your email [EMAIL_ADDRESS][DOMAIN_NAME] Invali…" at bounding box center [388, 356] width 377 height 398
click at [307, 524] on form "Step 1 of 5 Set up your password Your email [EMAIL_ADDRESS][DOMAIN_NAME] Invali…" at bounding box center [388, 356] width 377 height 398
click at [482, 519] on form "Step 1 of 5 Set up your password Your email [EMAIL_ADDRESS][DOMAIN_NAME] Invali…" at bounding box center [388, 356] width 377 height 398
click at [205, 450] on input "checkbox" at bounding box center [208, 452] width 16 height 16
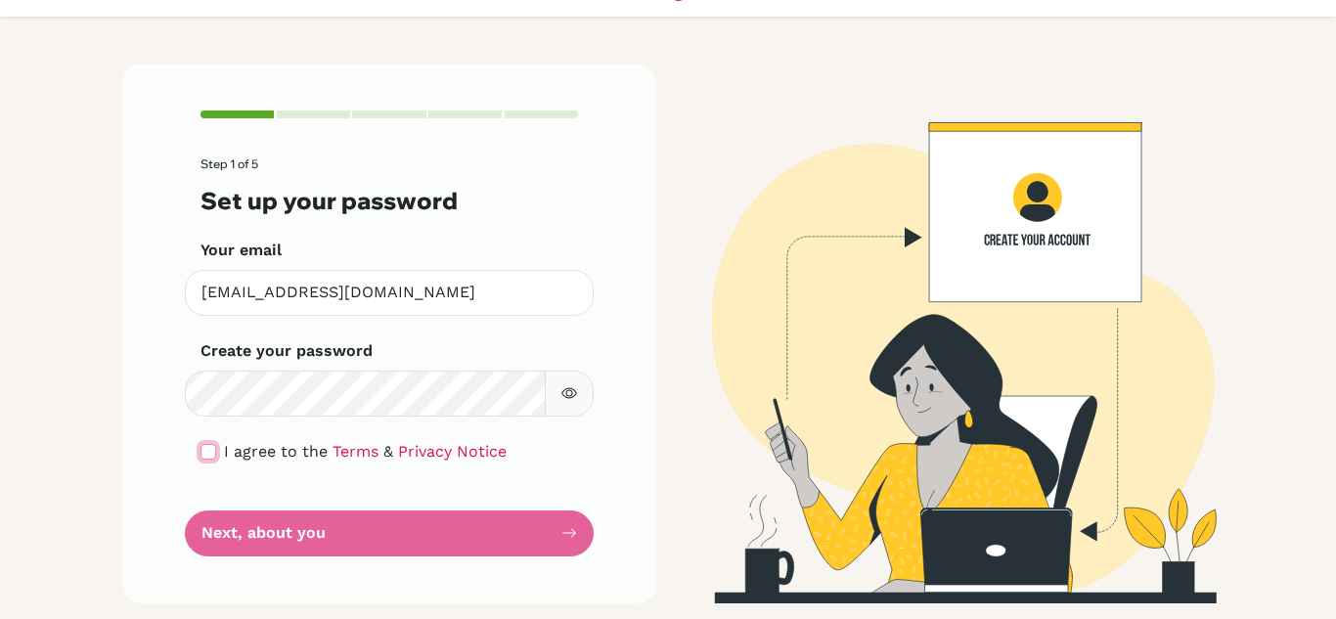
checkbox input "true"
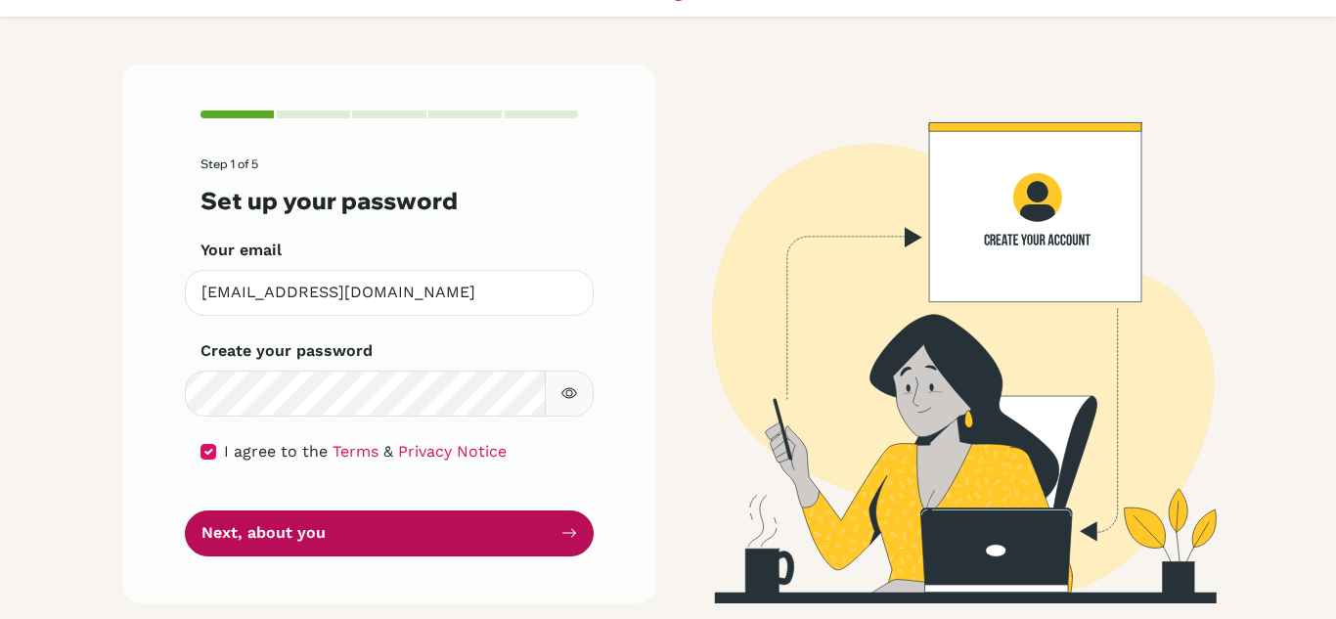
click at [295, 539] on button "Next, about you" at bounding box center [389, 533] width 409 height 46
